Goal: Navigation & Orientation: Go to known website

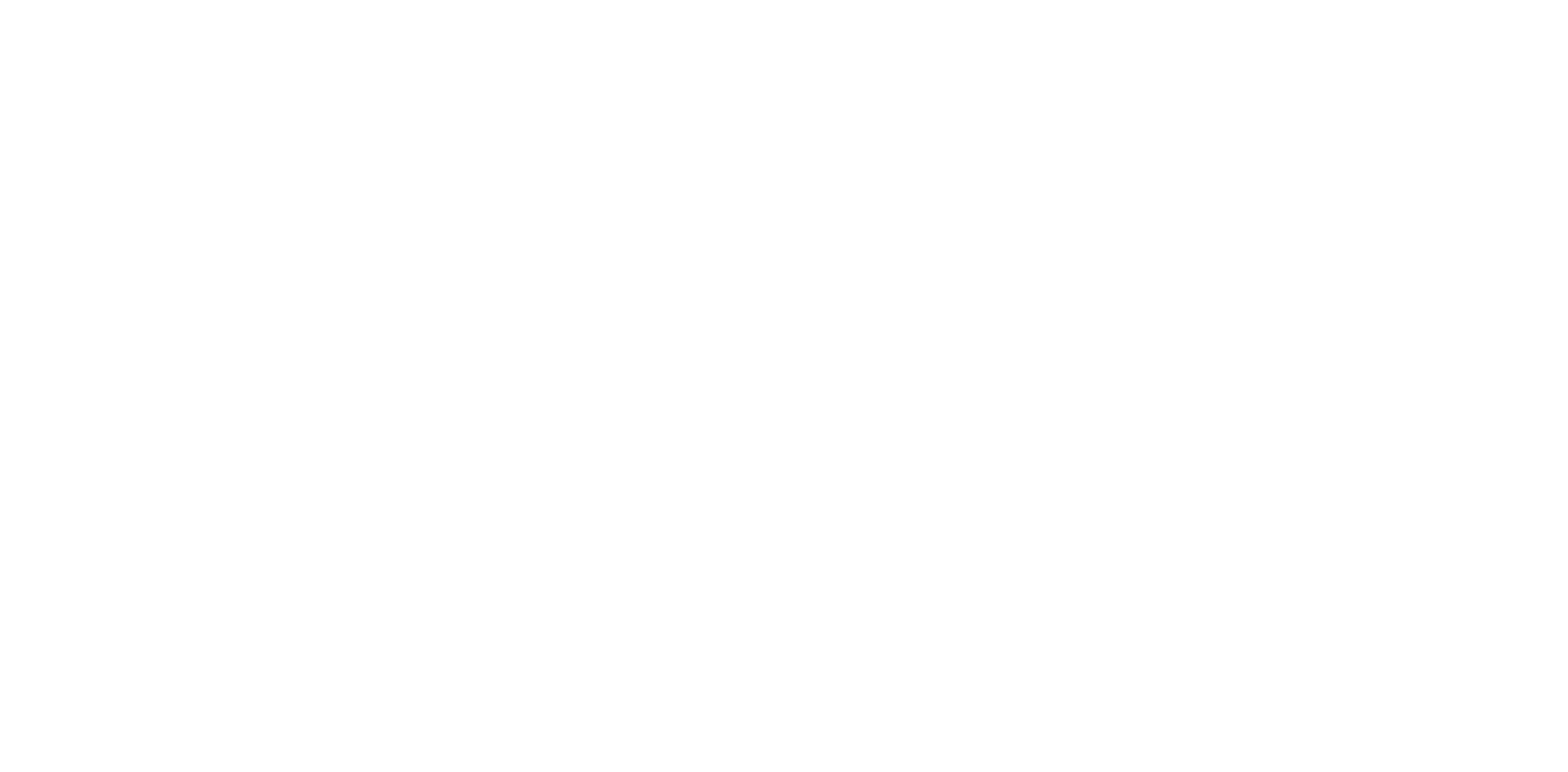
drag, startPoint x: 562, startPoint y: 242, endPoint x: 617, endPoint y: 208, distance: 64.7
click at [595, 0] on html "Texto original Avalie a tradução O feedback vai ser usado para ajudar a melhora…" at bounding box center [784, 0] width 1568 height 0
click at [1054, 0] on html "Texto original Avalie a tradução O feedback vai ser usado para ajudar a melhora…" at bounding box center [784, 0] width 1568 height 0
click at [607, 0] on html "Texto original Avalie a tradução O feedback vai ser usado para ajudar a melhora…" at bounding box center [784, 0] width 1568 height 0
